Goal: Information Seeking & Learning: Learn about a topic

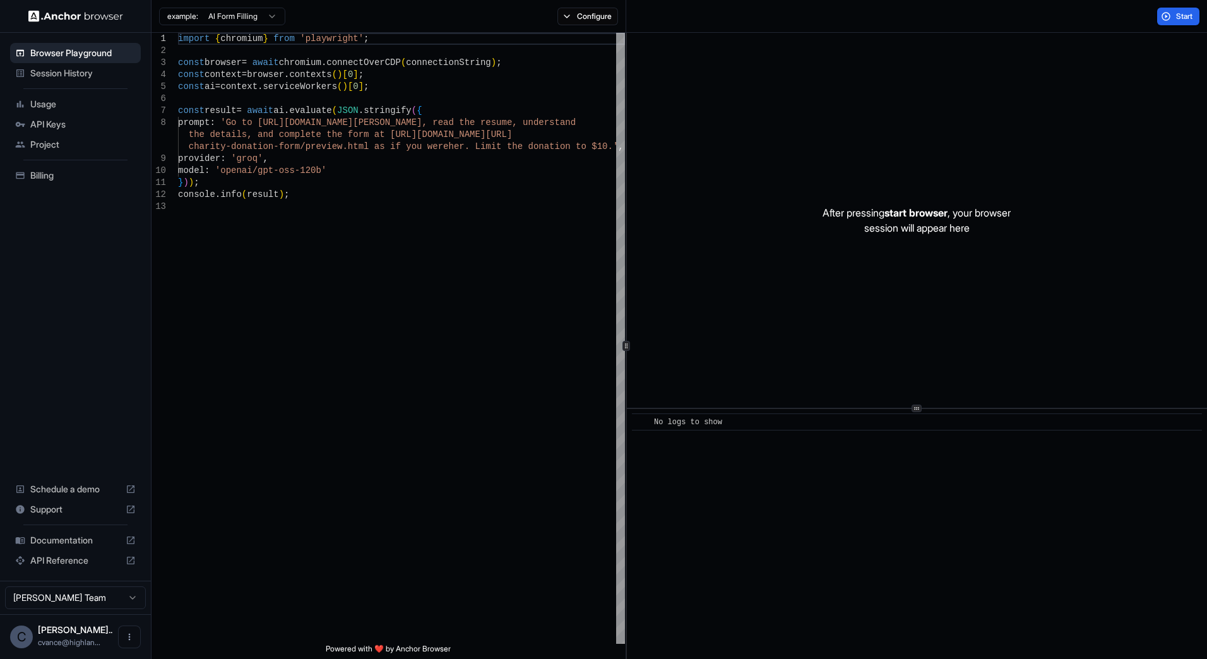
click at [67, 538] on span "Documentation" at bounding box center [75, 540] width 90 height 13
